Goal: Task Accomplishment & Management: Use online tool/utility

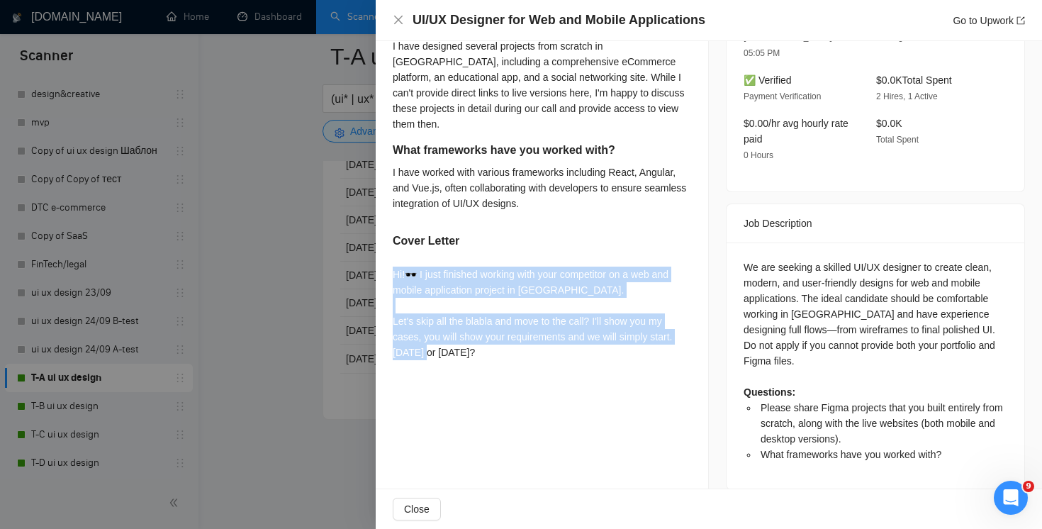
click at [401, 13] on div "UI/UX Designer for Web and Mobile Applications Go to Upwork" at bounding box center [709, 20] width 633 height 18
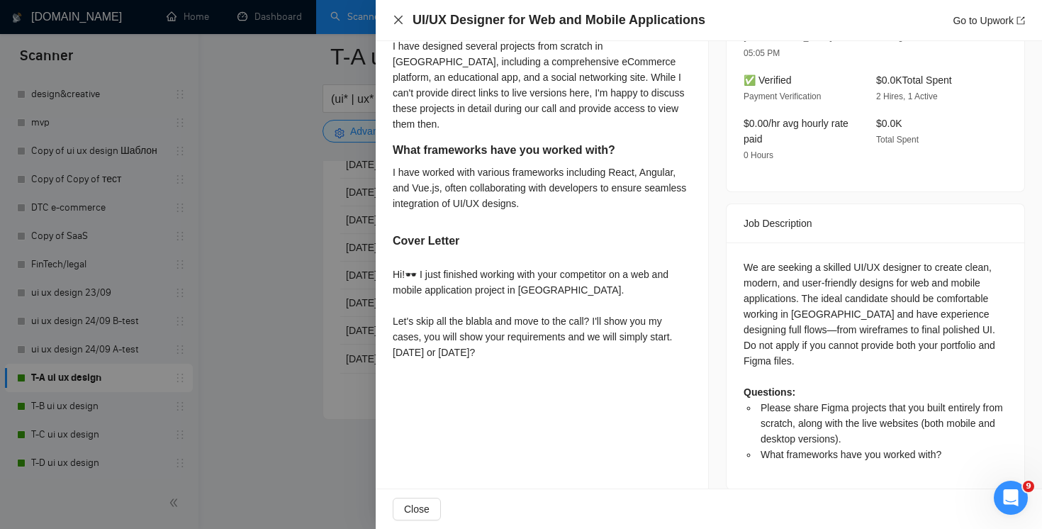
click at [397, 15] on icon "close" at bounding box center [398, 19] width 11 height 11
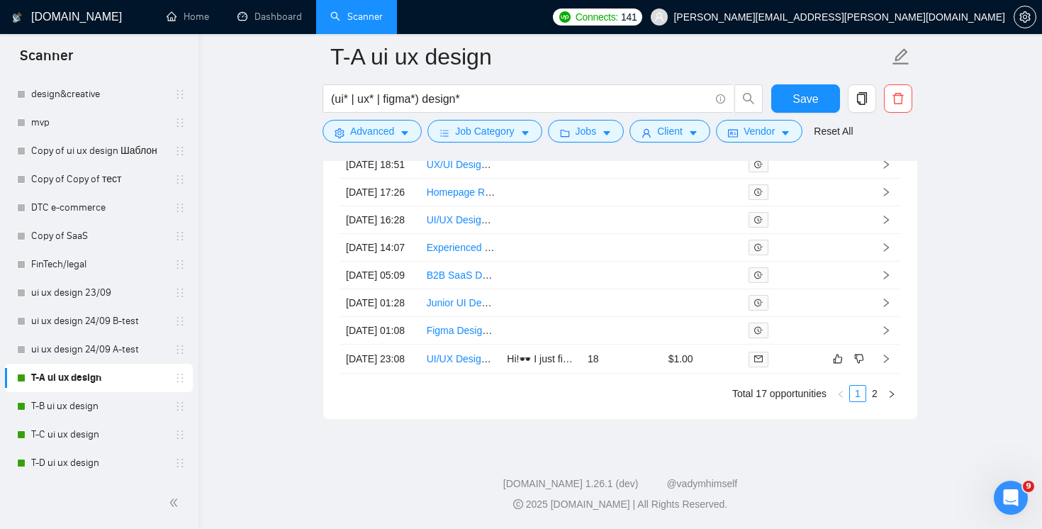
click at [374, 20] on link "Scanner" at bounding box center [356, 17] width 52 height 12
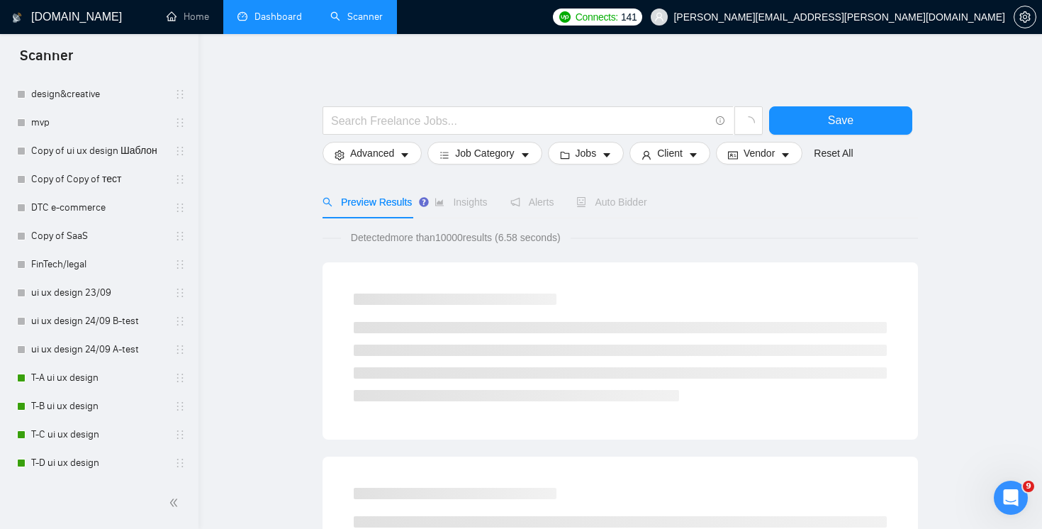
click at [285, 23] on link "Dashboard" at bounding box center [270, 17] width 65 height 12
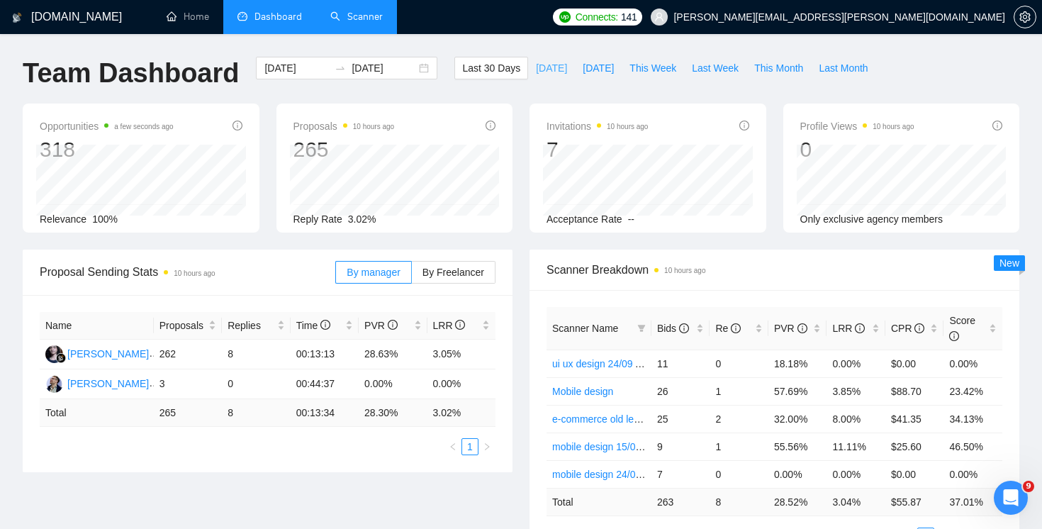
click at [536, 69] on span "[DATE]" at bounding box center [551, 68] width 31 height 16
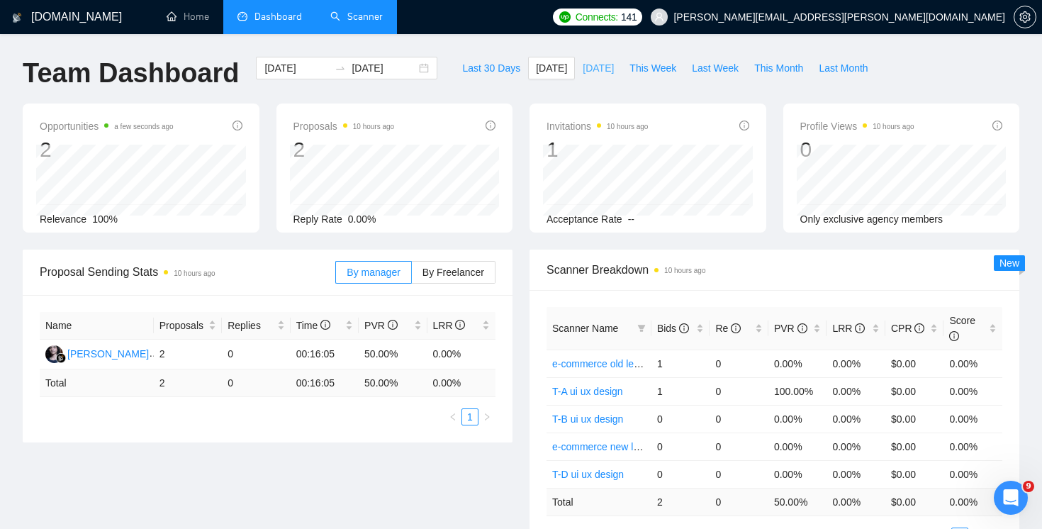
click at [599, 68] on span "[DATE]" at bounding box center [598, 68] width 31 height 16
type input "[DATE]"
click at [360, 71] on input "[DATE]" at bounding box center [384, 68] width 65 height 16
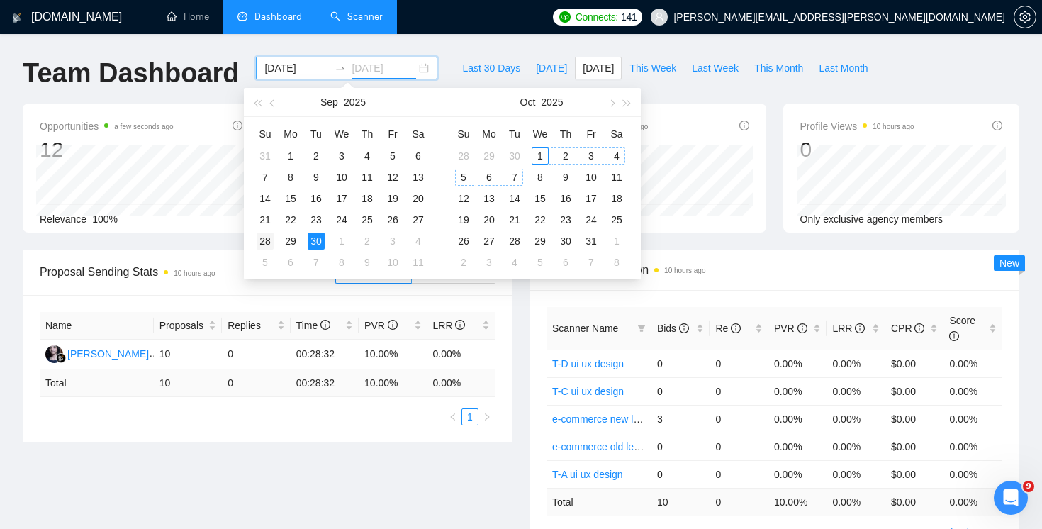
type input "[DATE]"
click at [266, 238] on div "28" at bounding box center [265, 241] width 17 height 17
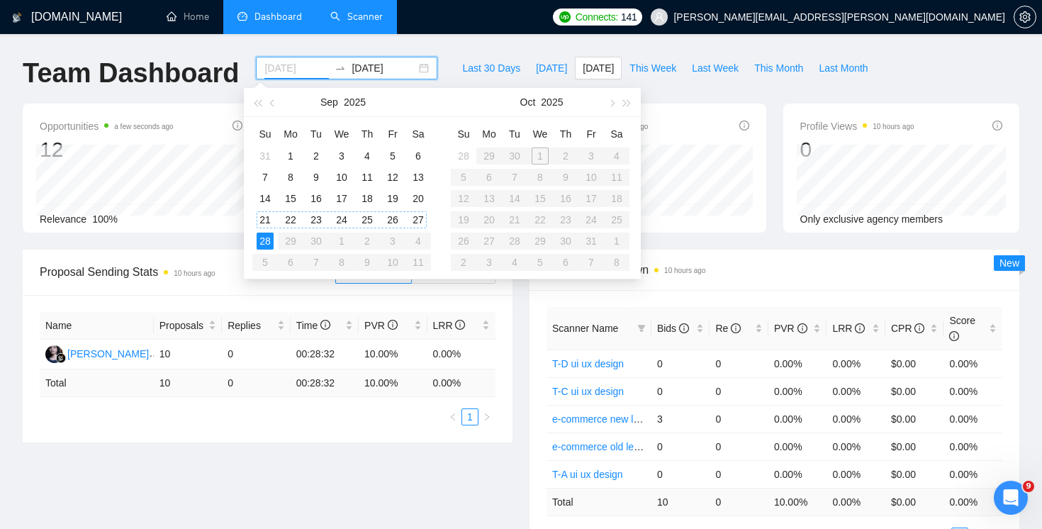
type input "[DATE]"
click at [260, 239] on div "28" at bounding box center [265, 241] width 17 height 17
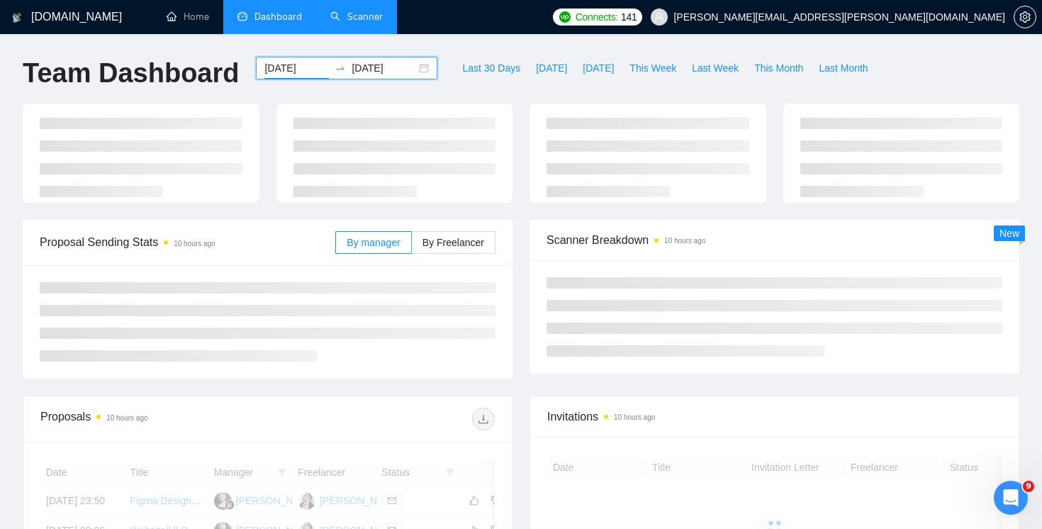
click at [362, 75] on input "[DATE]" at bounding box center [384, 68] width 65 height 16
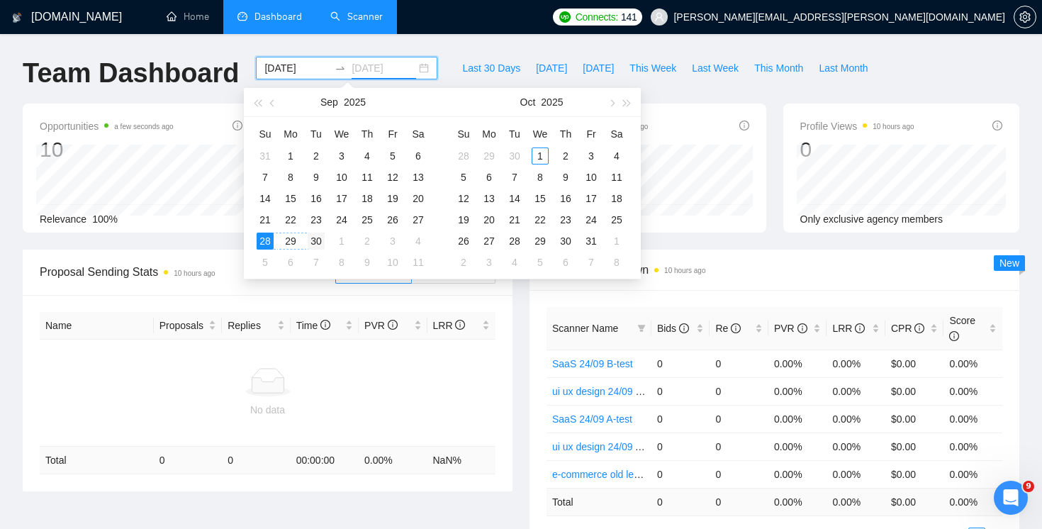
type input "[DATE]"
click at [322, 243] on div "30" at bounding box center [316, 241] width 17 height 17
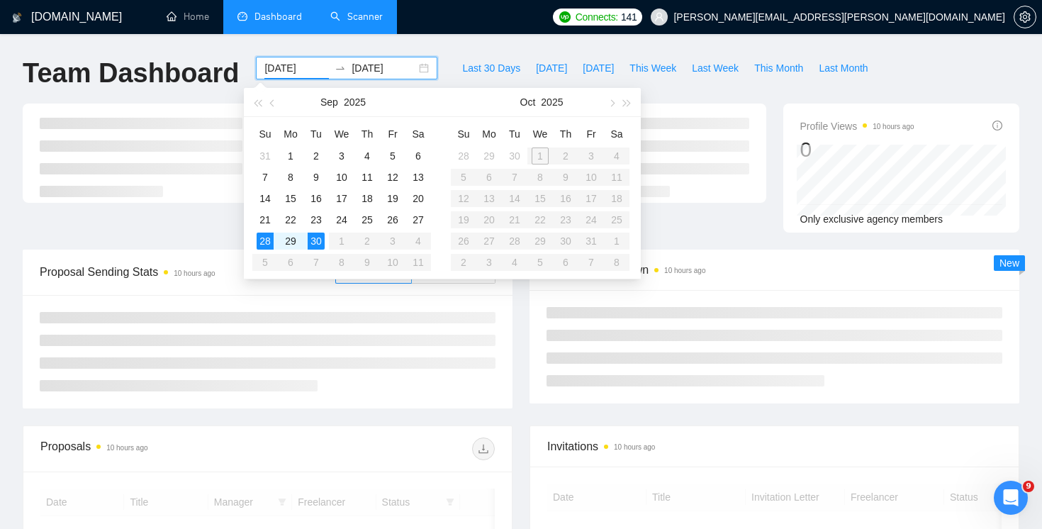
click at [528, 365] on div "Scanner Breakdown 10 hours ago New" at bounding box center [774, 327] width 507 height 154
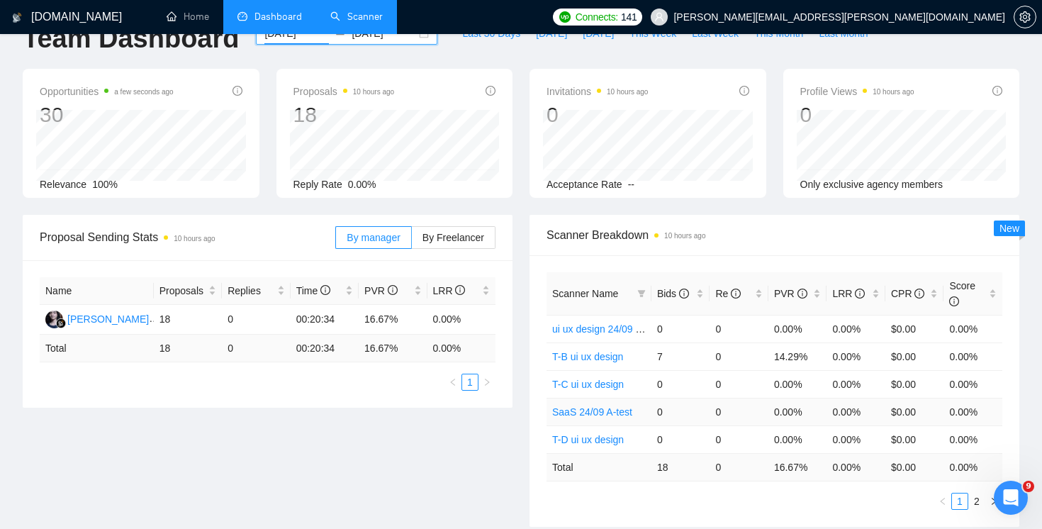
scroll to position [169, 0]
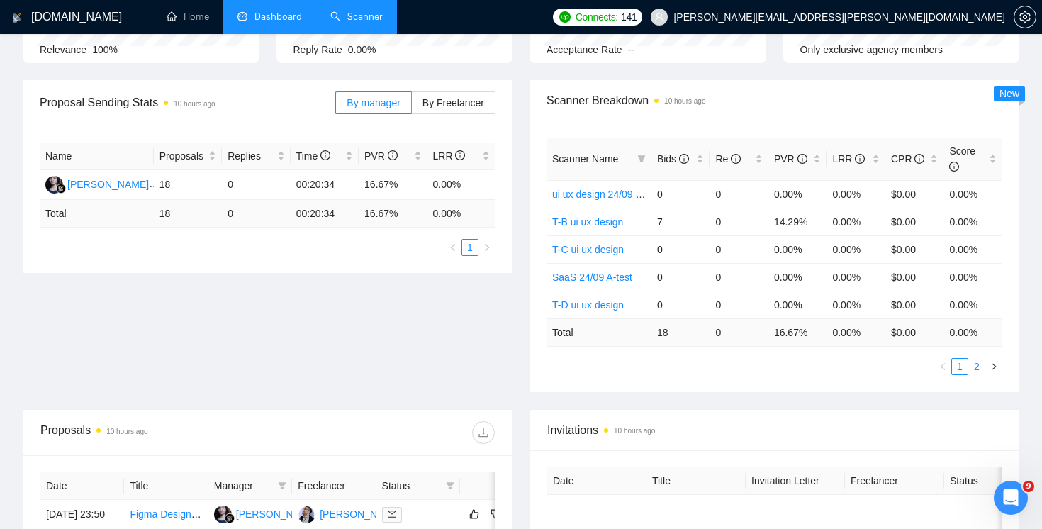
click at [981, 369] on link "2" at bounding box center [977, 367] width 16 height 16
click at [962, 373] on link "1" at bounding box center [960, 367] width 16 height 16
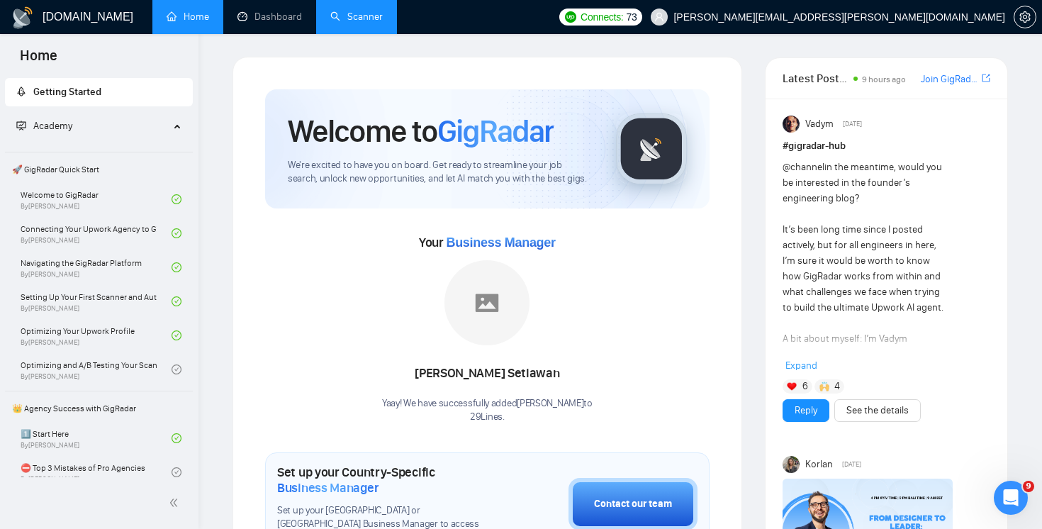
click at [354, 33] on li "Scanner" at bounding box center [356, 17] width 81 height 34
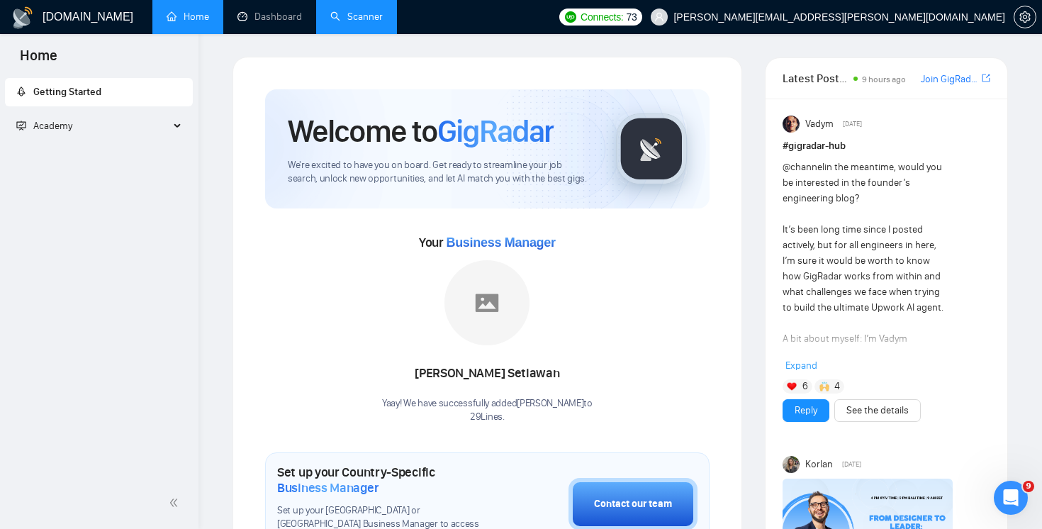
click at [354, 33] on li "Scanner" at bounding box center [356, 17] width 81 height 34
click at [285, 21] on link "Dashboard" at bounding box center [270, 17] width 65 height 12
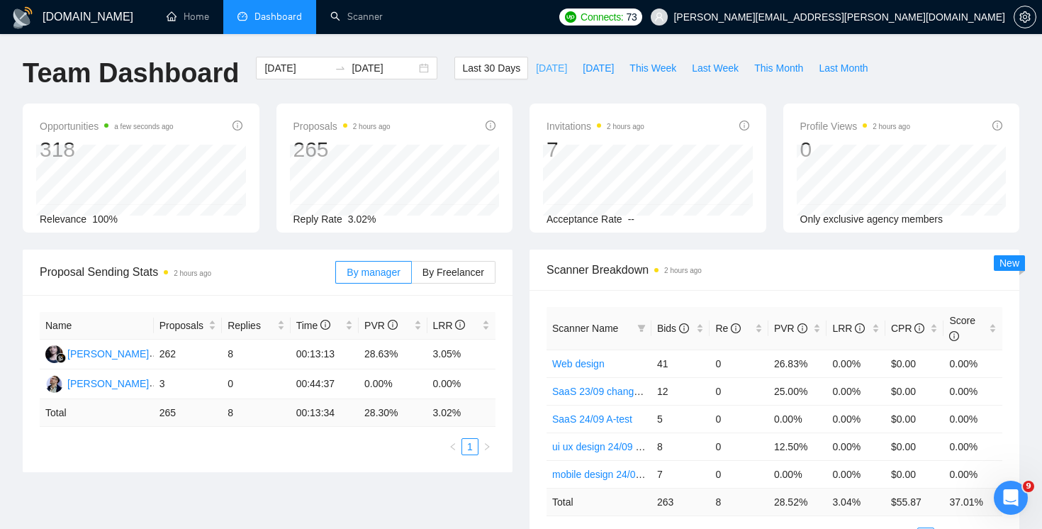
click at [541, 65] on span "[DATE]" at bounding box center [551, 68] width 31 height 16
type input "[DATE]"
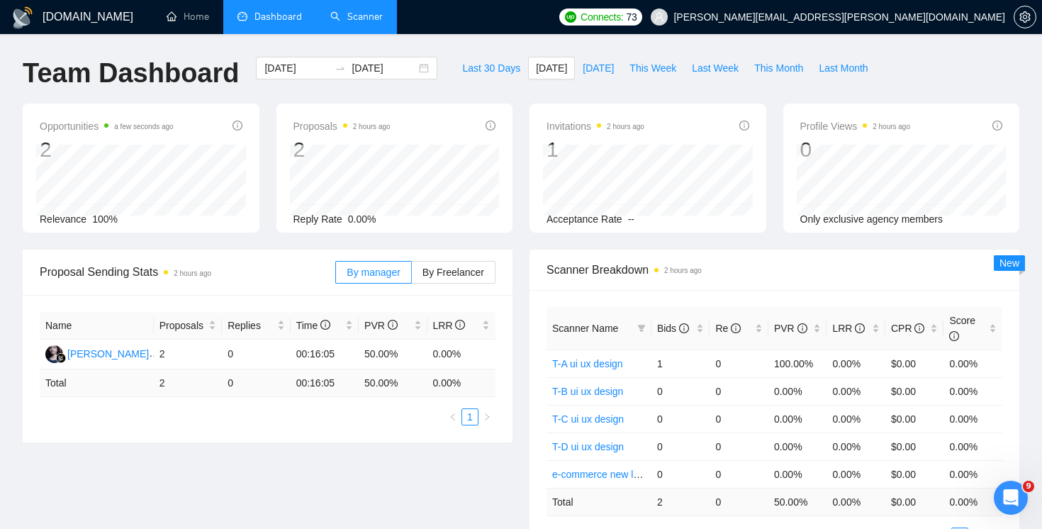
click at [383, 15] on link "Scanner" at bounding box center [356, 17] width 52 height 12
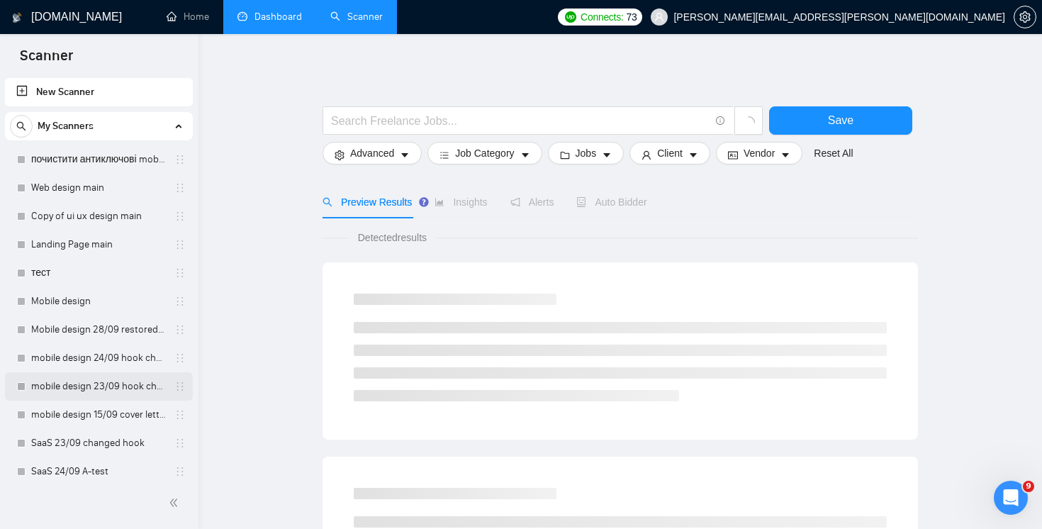
scroll to position [633, 0]
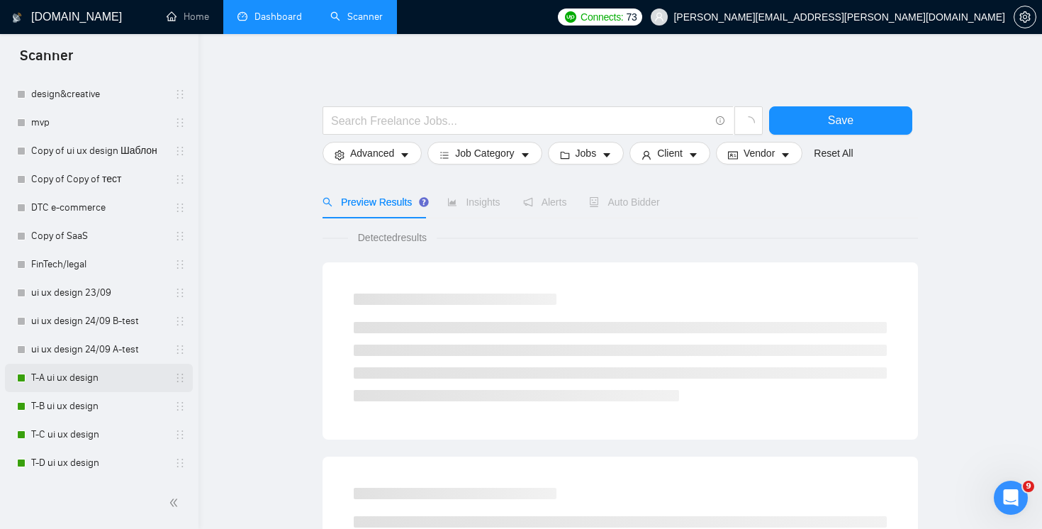
click at [84, 382] on link "T-A ui ux design" at bounding box center [98, 378] width 135 height 28
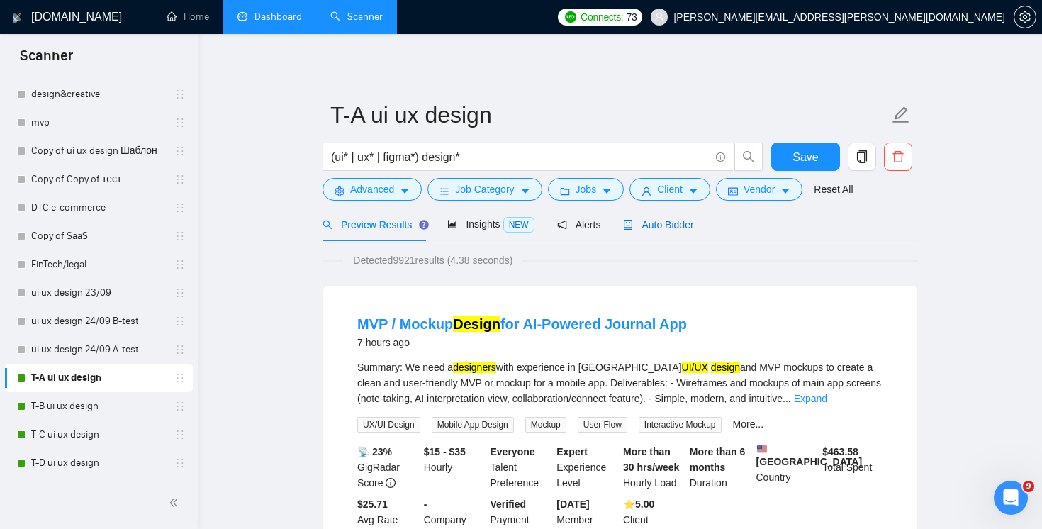
click at [686, 223] on span "Auto Bidder" at bounding box center [658, 224] width 70 height 11
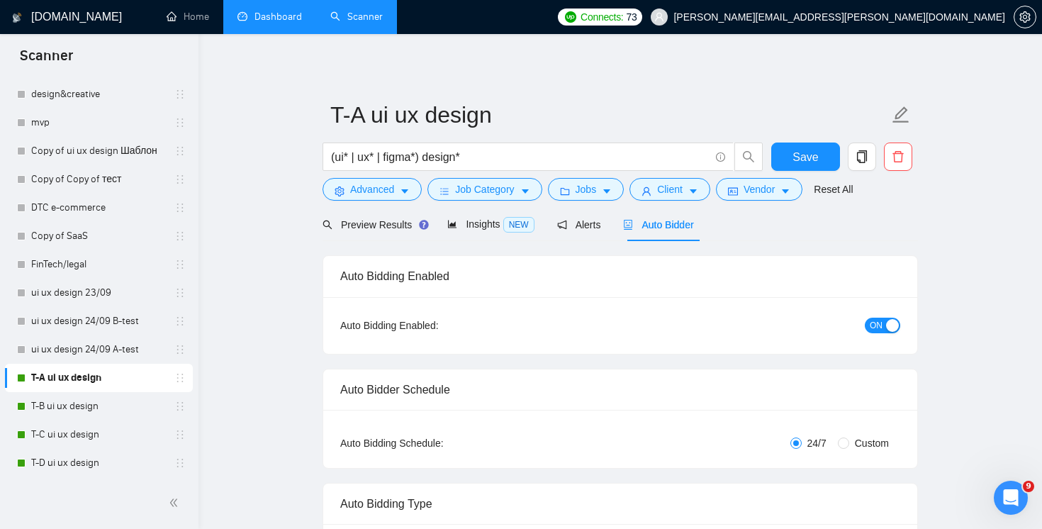
radio input "false"
radio input "true"
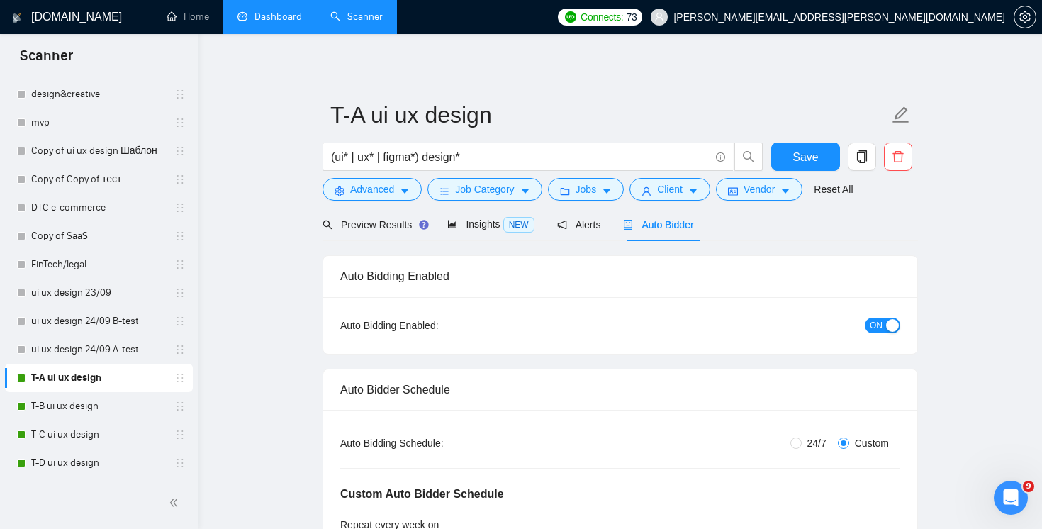
scroll to position [342, 0]
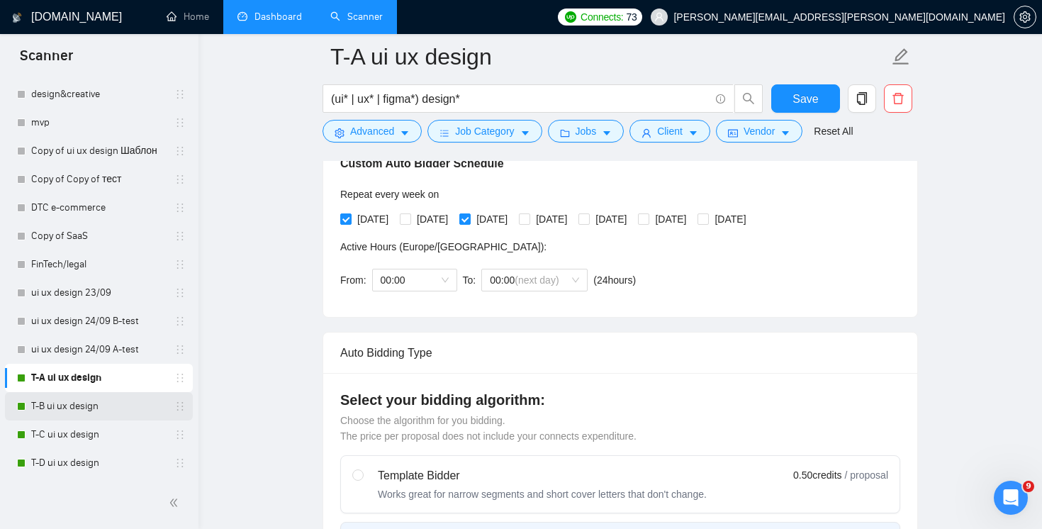
click at [80, 413] on link "T-B ui ux design" at bounding box center [98, 406] width 135 height 28
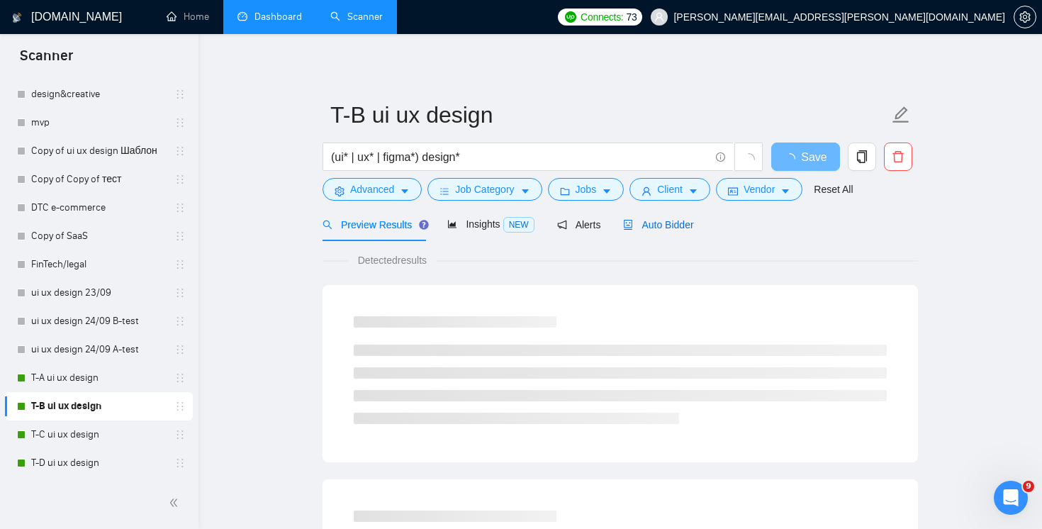
click at [662, 225] on span "Auto Bidder" at bounding box center [658, 224] width 70 height 11
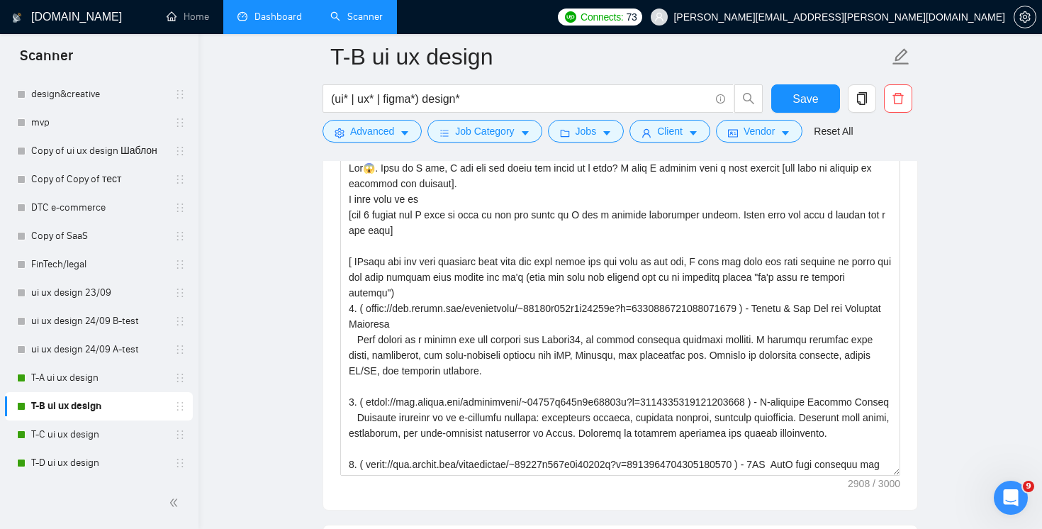
scroll to position [1786, 0]
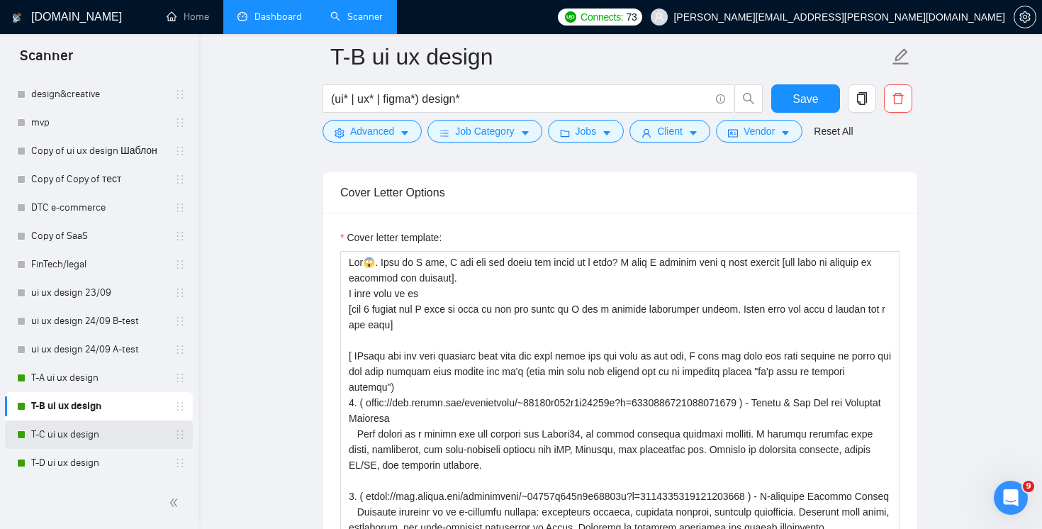
click at [87, 427] on link "T-C ui ux design" at bounding box center [98, 435] width 135 height 28
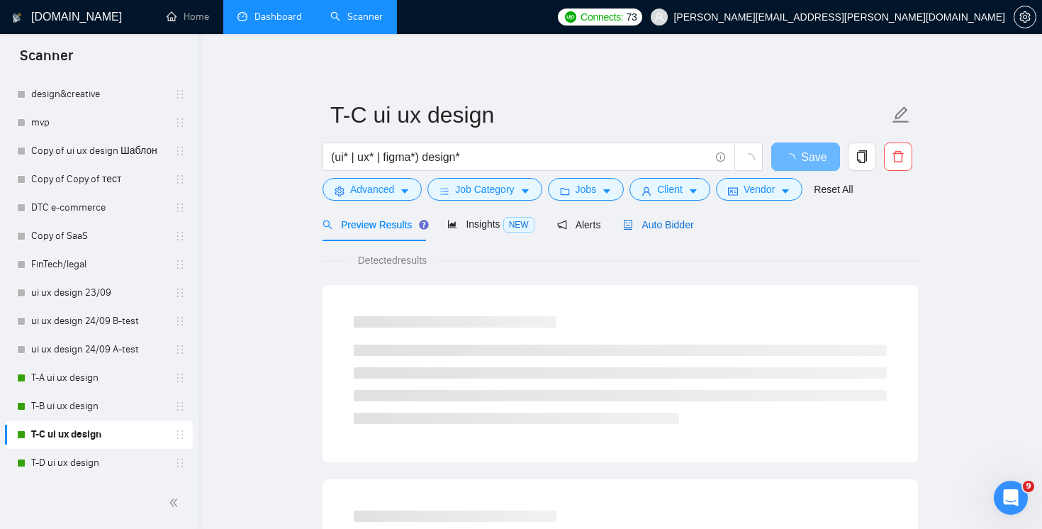
click at [659, 218] on div "Auto Bidder" at bounding box center [658, 225] width 70 height 16
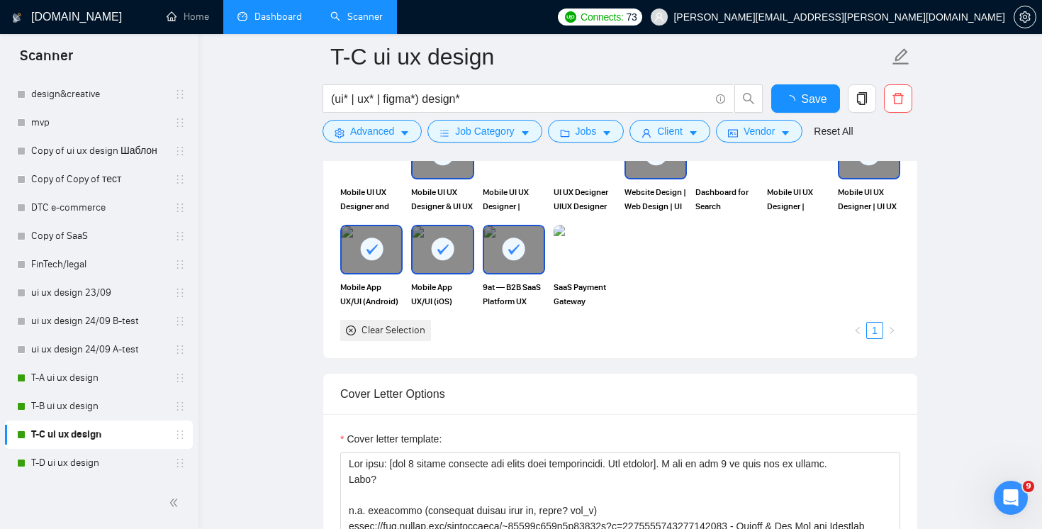
scroll to position [1703, 0]
